Goal: Understand process/instructions: Learn how to perform a task or action

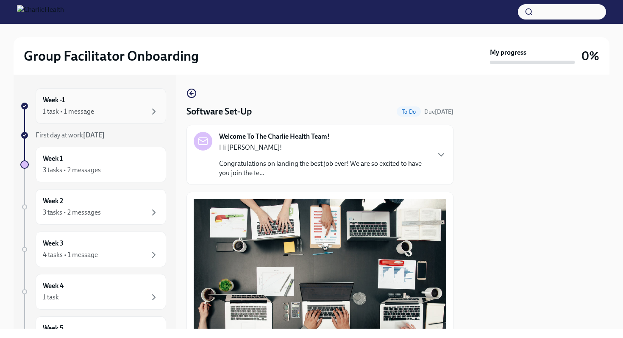
scroll to position [197, 0]
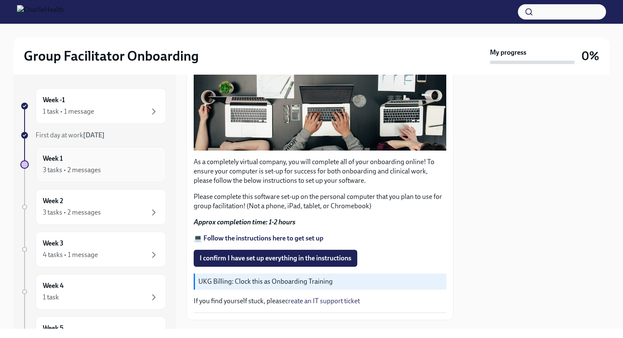
click at [96, 162] on div "Week 1 3 tasks • 2 messages" at bounding box center [101, 164] width 116 height 21
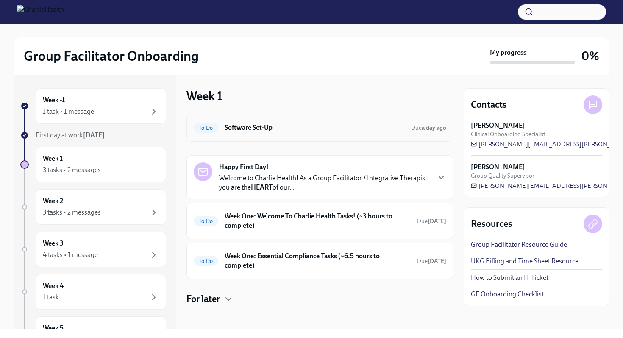
click at [265, 126] on h6 "Software Set-Up" at bounding box center [315, 127] width 180 height 9
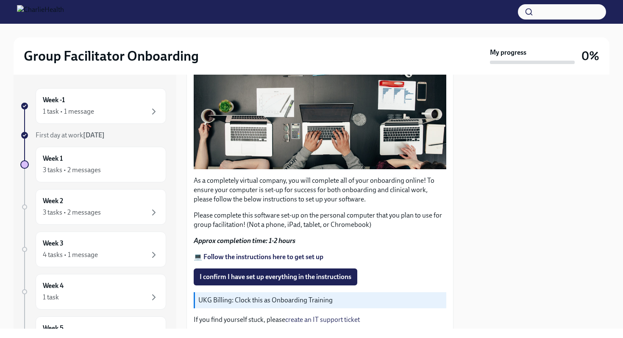
scroll to position [184, 0]
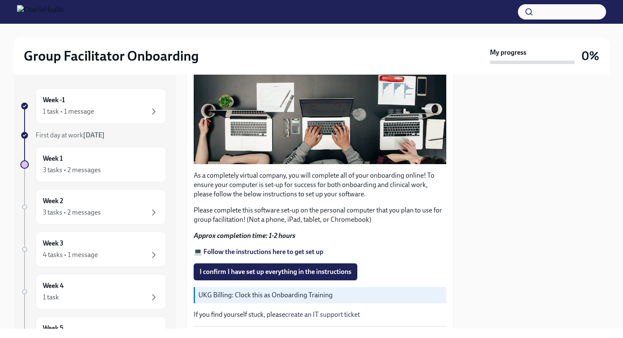
click at [268, 269] on span "I confirm I have set up everything in the instructions" at bounding box center [276, 271] width 152 height 8
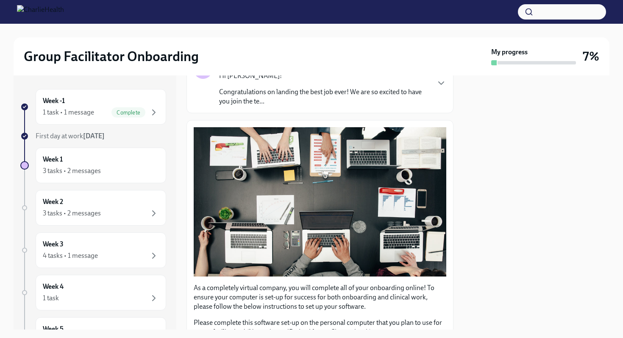
scroll to position [0, 0]
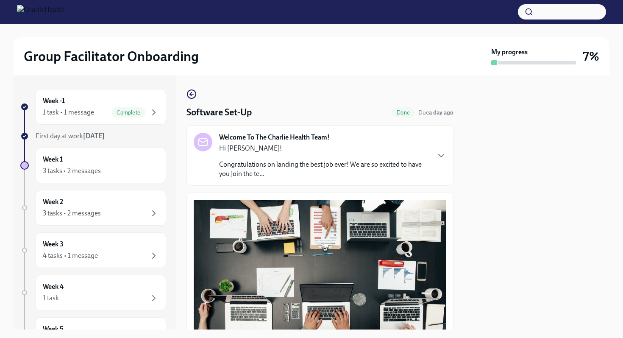
click at [428, 152] on div "Welcome To The Charlie Health Team! Hi [PERSON_NAME]! Congratulations on landin…" at bounding box center [320, 156] width 253 height 46
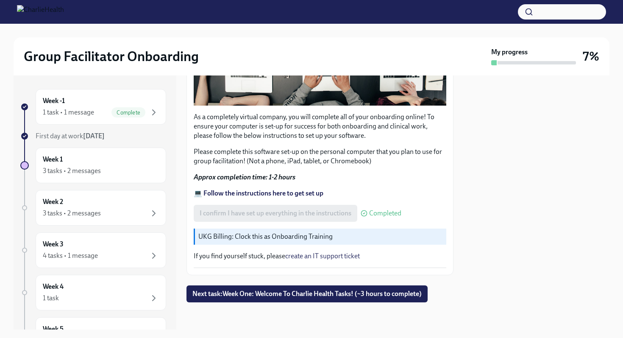
scroll to position [716, 0]
click at [311, 297] on span "Next task : Week One: Welcome To Charlie Health Tasks! (~3 hours to complete)" at bounding box center [306, 293] width 229 height 8
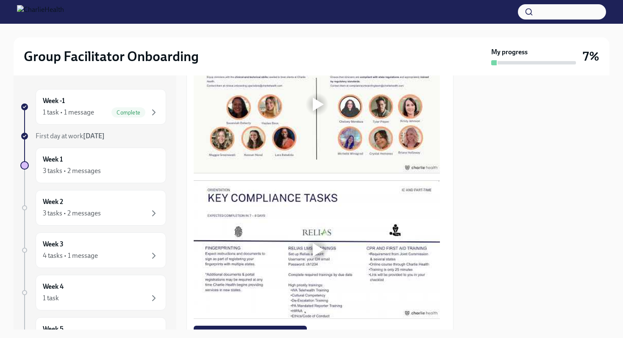
scroll to position [748, 0]
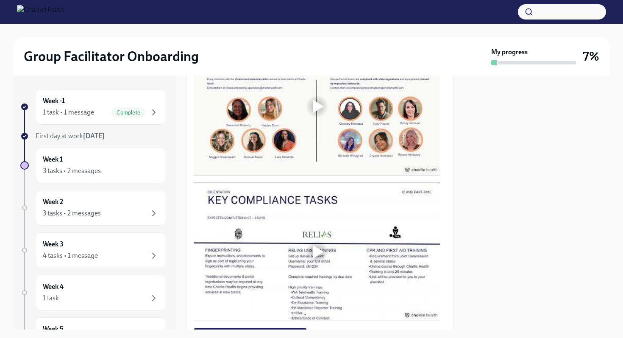
click at [319, 120] on div at bounding box center [316, 106] width 27 height 27
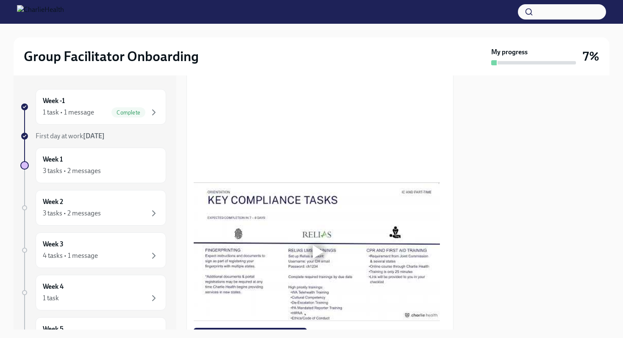
click at [495, 219] on div at bounding box center [537, 202] width 146 height 254
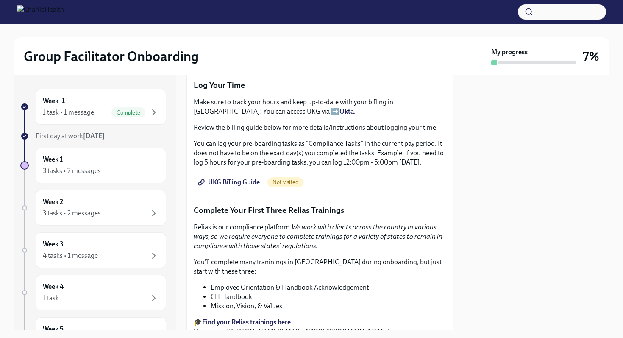
scroll to position [965, 0]
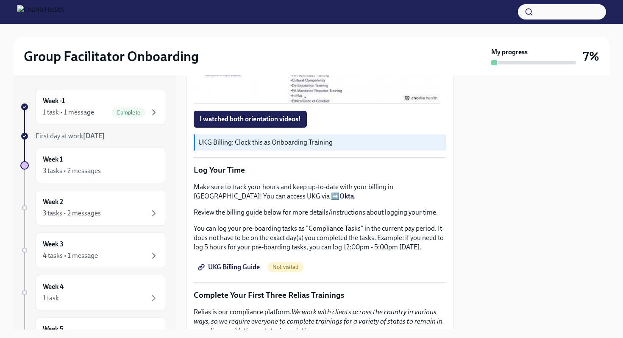
click at [318, 42] on div at bounding box center [318, 35] width 11 height 14
click at [277, 123] on span "I watched both orientation videos!" at bounding box center [250, 119] width 101 height 8
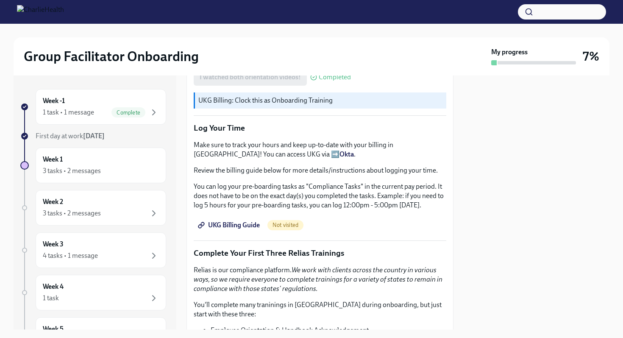
scroll to position [1013, 0]
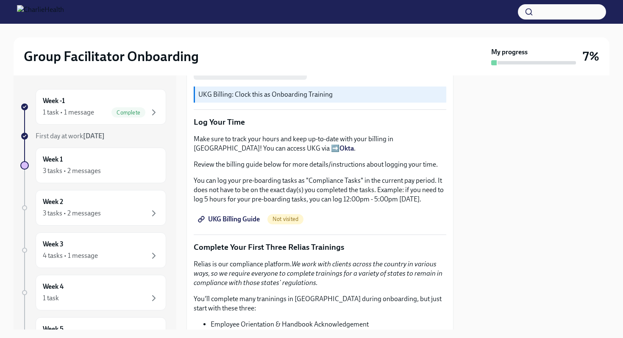
click at [280, 99] on p "UKG Billing: Clock this as Onboarding Training" at bounding box center [320, 94] width 244 height 9
click at [244, 223] on span "UKG Billing Guide" at bounding box center [230, 219] width 60 height 8
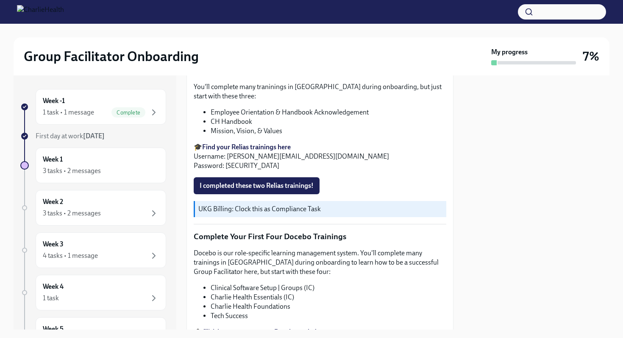
scroll to position [1226, 0]
click at [232, 150] on strong "Find your Relias trainings here" at bounding box center [246, 146] width 89 height 8
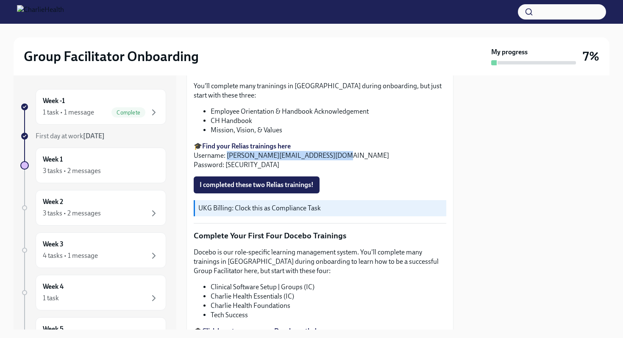
drag, startPoint x: 329, startPoint y: 240, endPoint x: 226, endPoint y: 241, distance: 103.0
click at [226, 169] on p "🎓 Find your Relias trainings here Username: [EMAIL_ADDRESS][PERSON_NAME][DOMAIN…" at bounding box center [320, 156] width 253 height 28
copy p "[EMAIL_ADDRESS][PERSON_NAME][DOMAIN_NAME]"
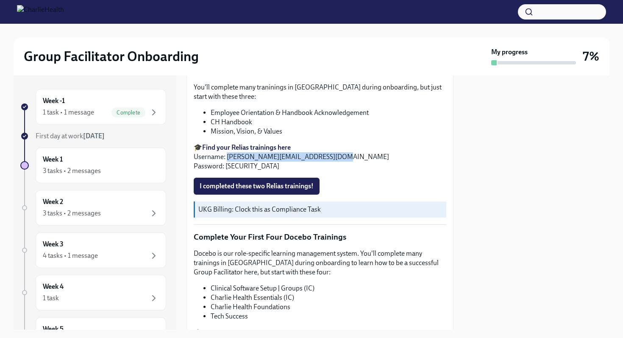
scroll to position [1224, 0]
click at [275, 195] on button "I completed these two Relias trainings!" at bounding box center [257, 186] width 126 height 17
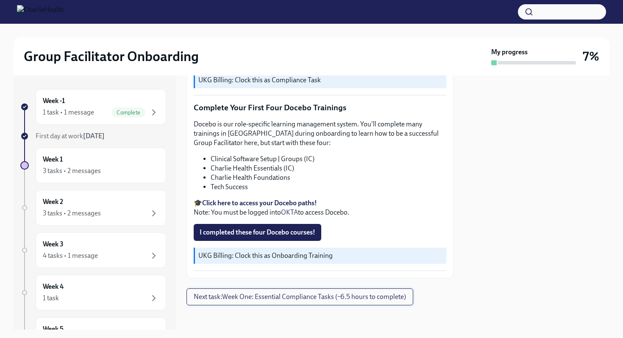
scroll to position [1433, 0]
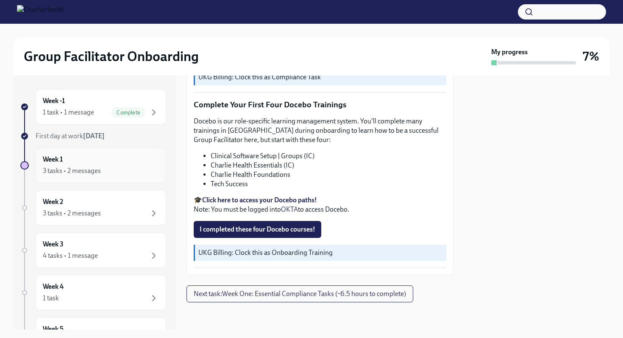
click at [122, 174] on div "3 tasks • 2 messages" at bounding box center [101, 171] width 116 height 10
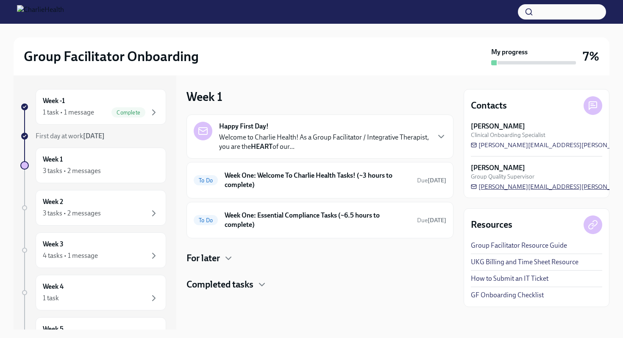
click at [531, 188] on span "[PERSON_NAME][EMAIL_ADDRESS][PERSON_NAME][DOMAIN_NAME]" at bounding box center [576, 186] width 211 height 8
